Goal: Transaction & Acquisition: Book appointment/travel/reservation

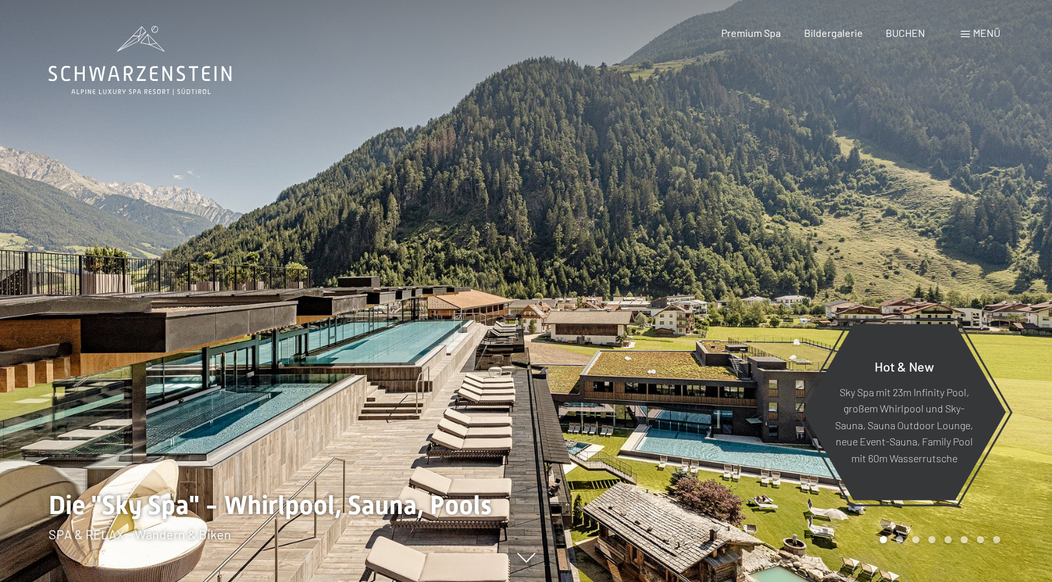
click at [979, 32] on span "Menü" at bounding box center [986, 33] width 27 height 12
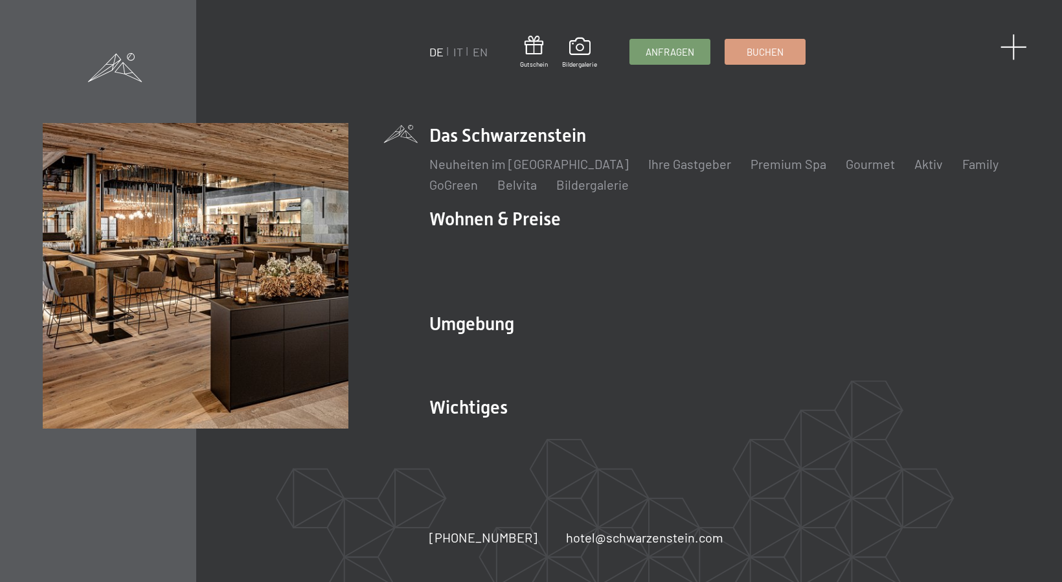
click at [1019, 49] on span at bounding box center [1013, 47] width 27 height 27
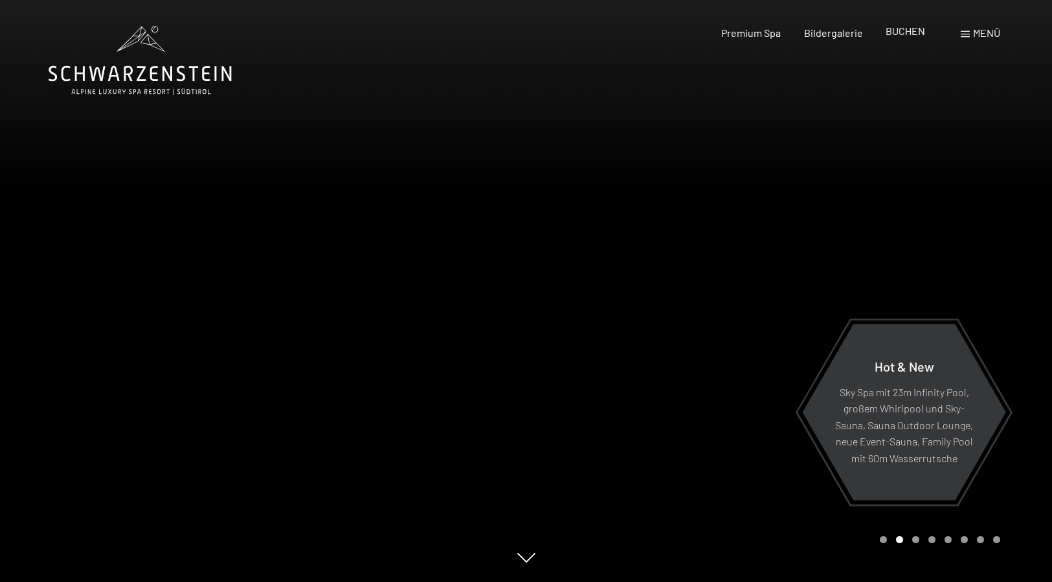
click at [903, 32] on span "BUCHEN" at bounding box center [904, 31] width 39 height 12
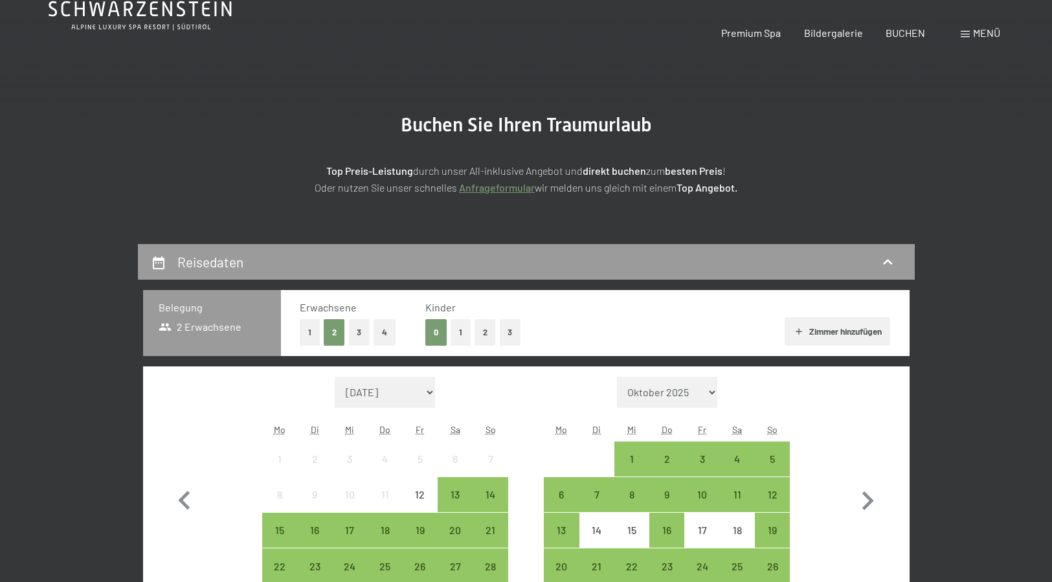
scroll to position [250, 0]
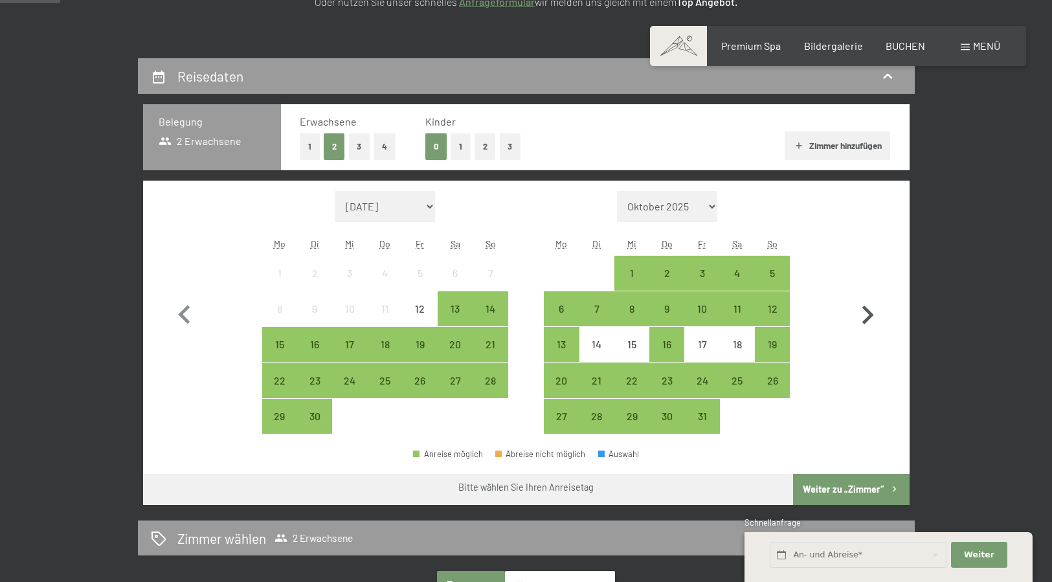
click at [864, 307] on icon "button" at bounding box center [868, 315] width 12 height 19
select select "2025-10-01"
select select "2025-11-01"
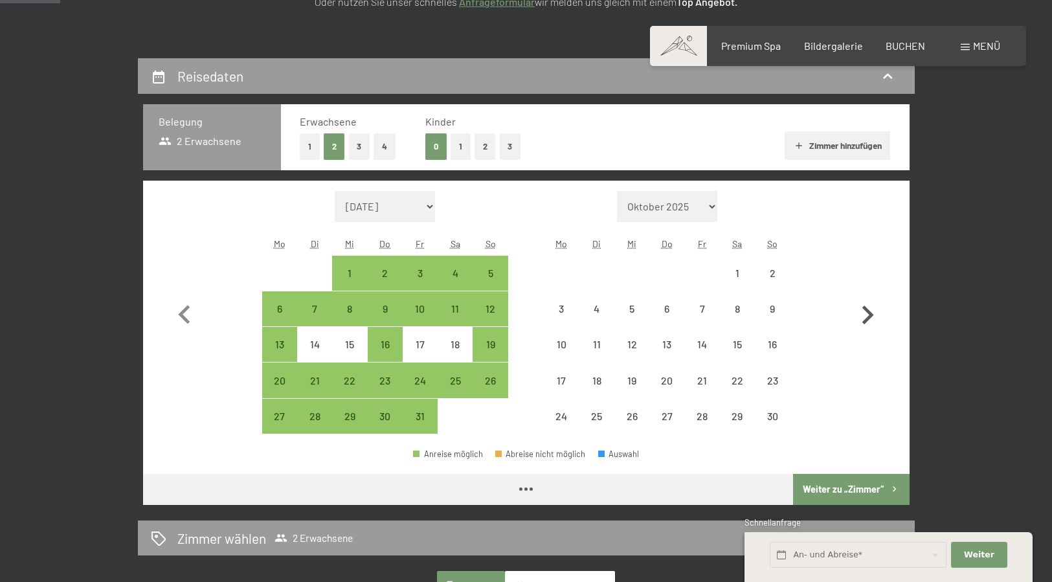
click at [864, 307] on icon "button" at bounding box center [868, 315] width 12 height 19
select select "2025-11-01"
select select "2025-12-01"
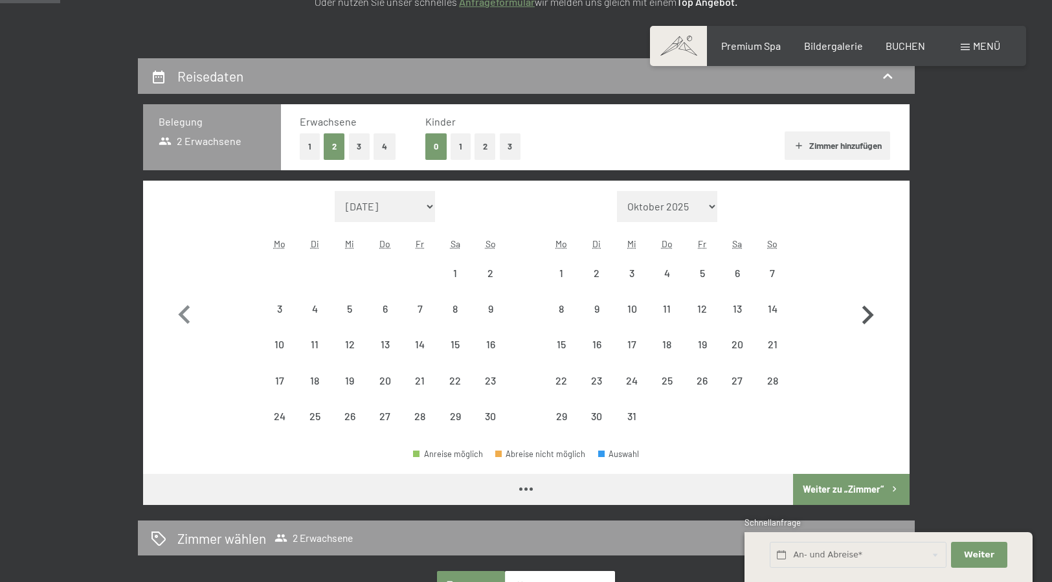
select select "2025-11-01"
select select "2025-12-01"
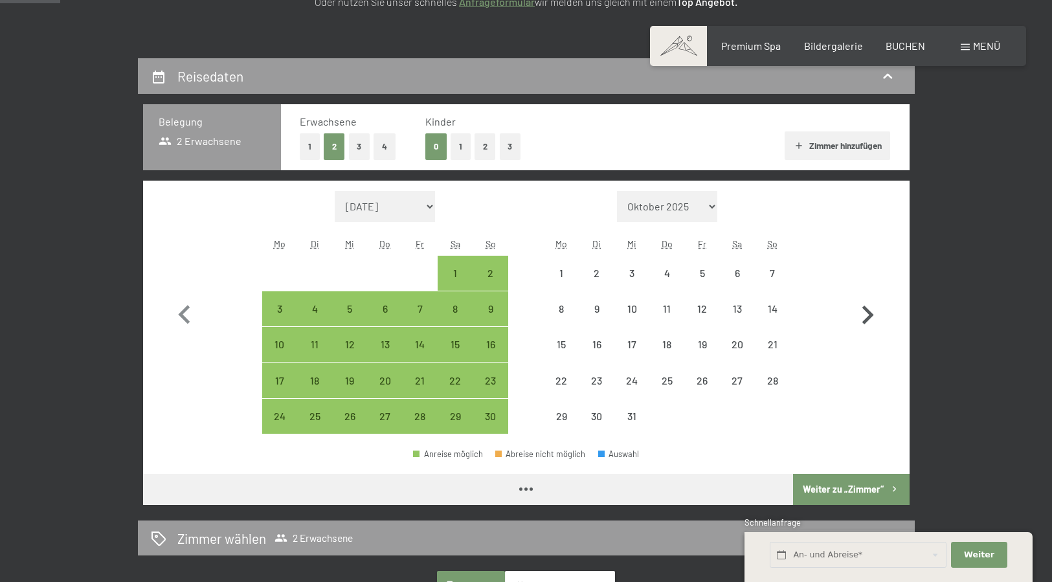
select select "2025-11-01"
select select "2025-12-01"
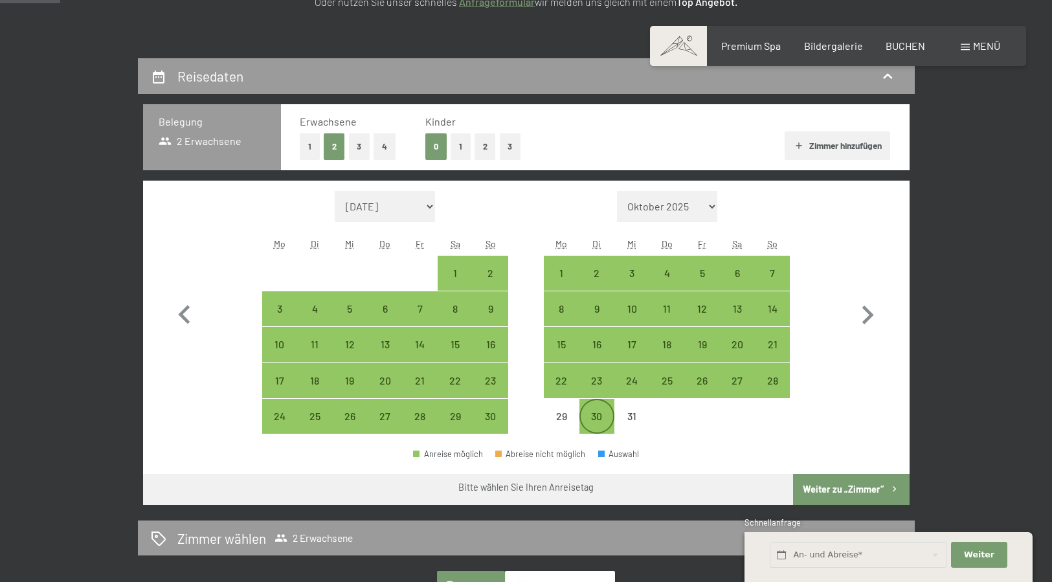
click at [603, 415] on div "30" at bounding box center [597, 427] width 32 height 32
select select "2025-11-01"
select select "2025-12-01"
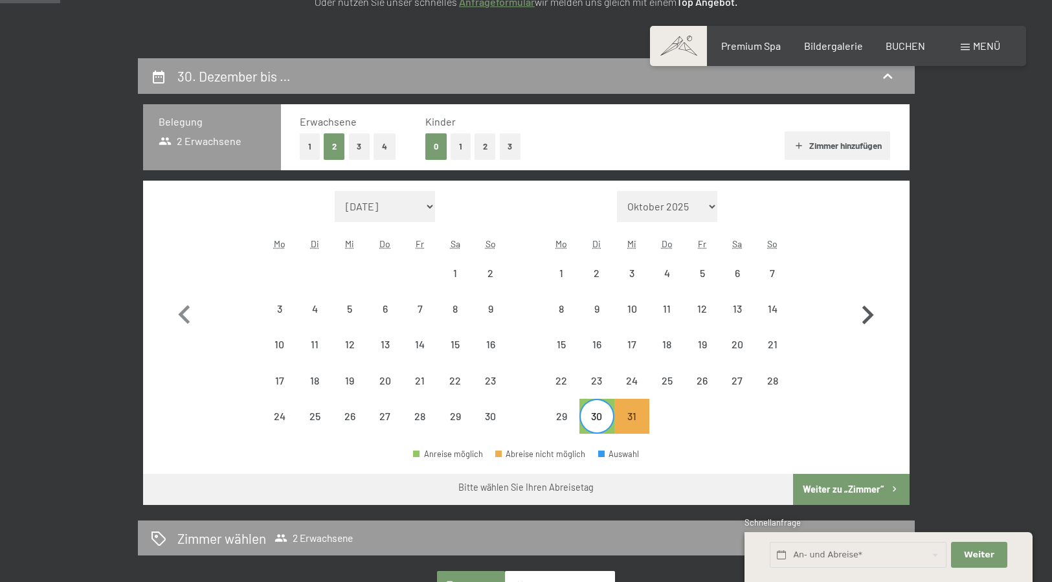
click at [864, 308] on icon "button" at bounding box center [868, 315] width 12 height 19
select select "2025-12-01"
select select "2026-01-01"
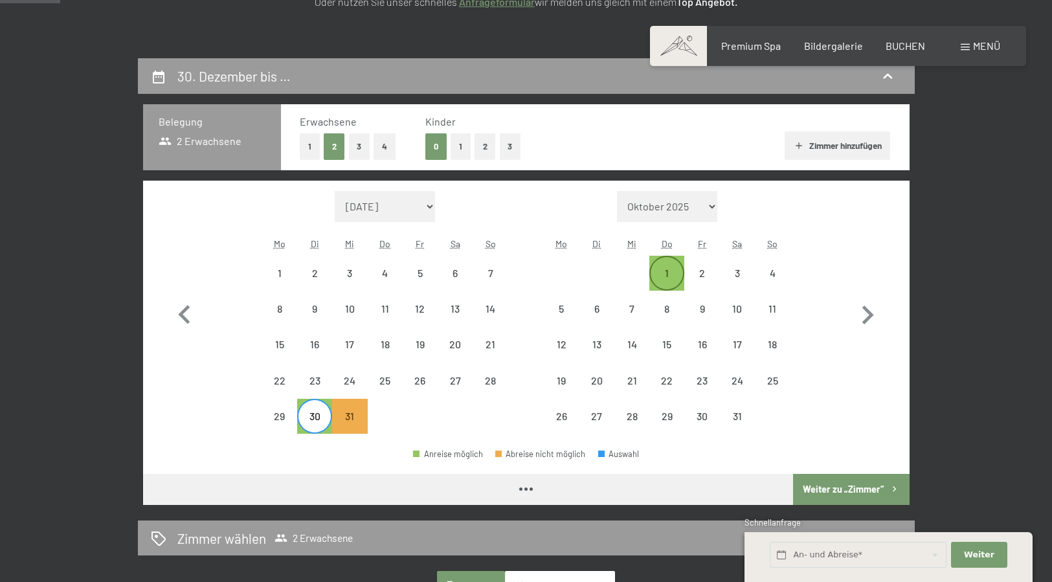
select select "2025-12-01"
select select "2026-01-01"
click at [660, 270] on div "1" at bounding box center [667, 284] width 32 height 32
select select "2025-12-01"
select select "2026-01-01"
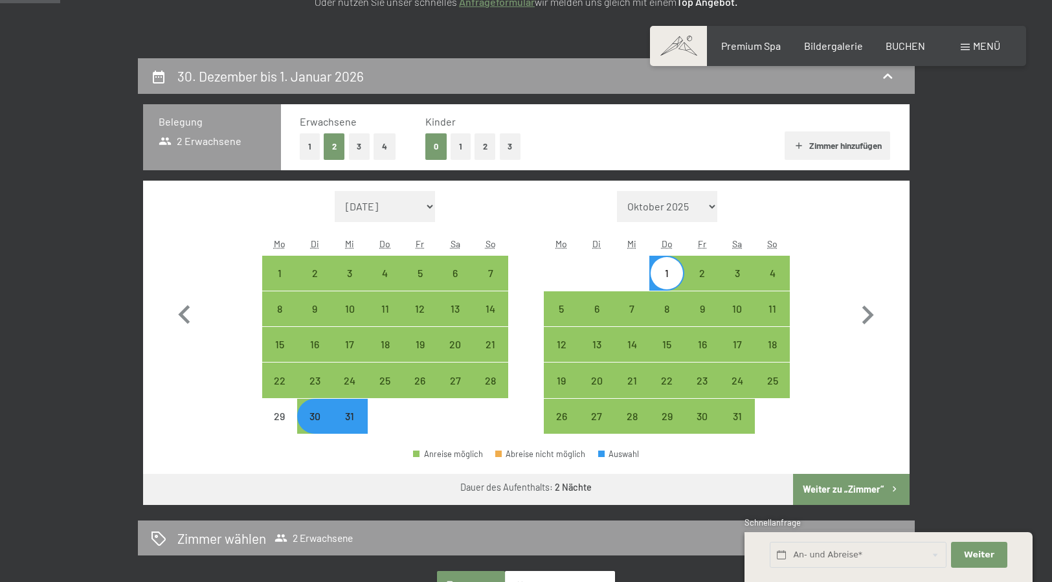
click at [850, 488] on button "Weiter zu „Zimmer“" at bounding box center [851, 489] width 116 height 31
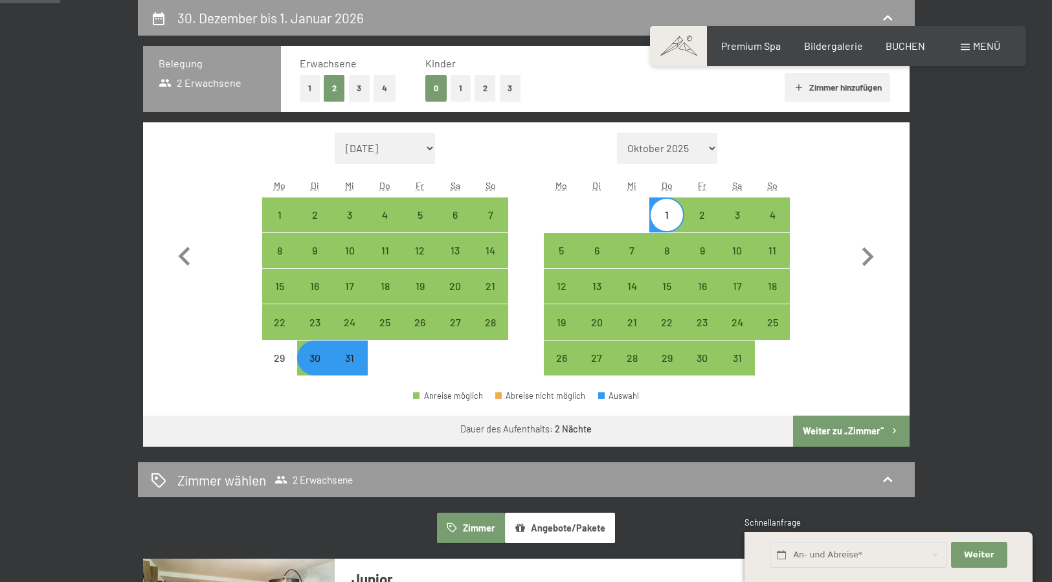
select select "2025-12-01"
select select "2026-01-01"
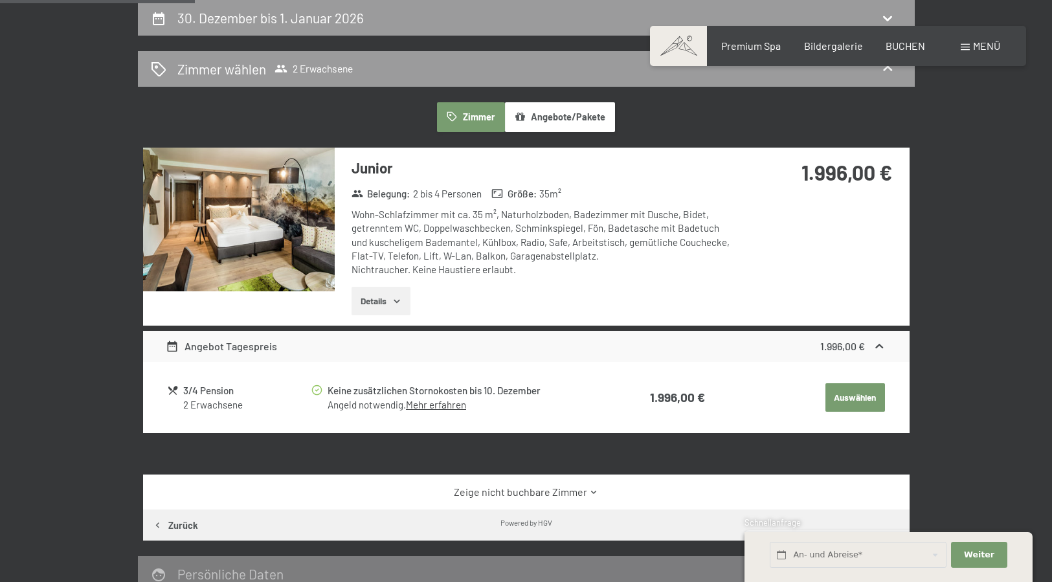
click at [856, 398] on button "Auswählen" at bounding box center [855, 397] width 60 height 28
